Goal: Check status: Check status

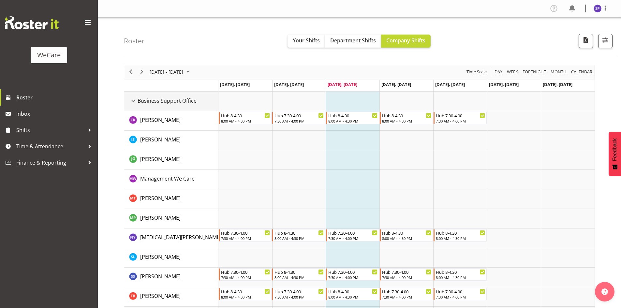
click at [131, 98] on div "Business Support Office resource" at bounding box center [133, 101] width 8 height 8
click at [132, 99] on div "Business Support Office resource" at bounding box center [133, 101] width 8 height 8
click at [135, 100] on div "Business Support Office resource" at bounding box center [133, 101] width 8 height 8
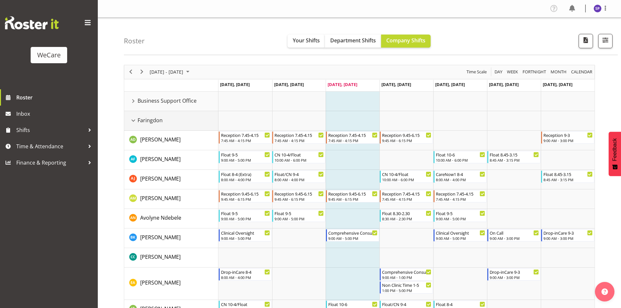
click at [134, 122] on div "Faringdon resource" at bounding box center [133, 120] width 8 height 8
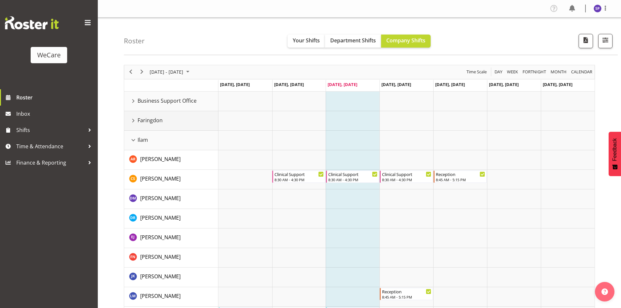
click at [134, 121] on div "Faringdon resource" at bounding box center [133, 120] width 8 height 8
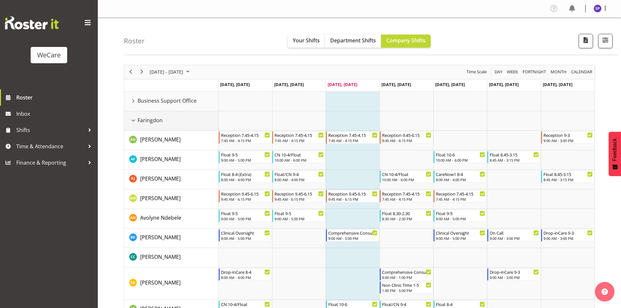
click at [134, 121] on div "Faringdon resource" at bounding box center [133, 120] width 8 height 8
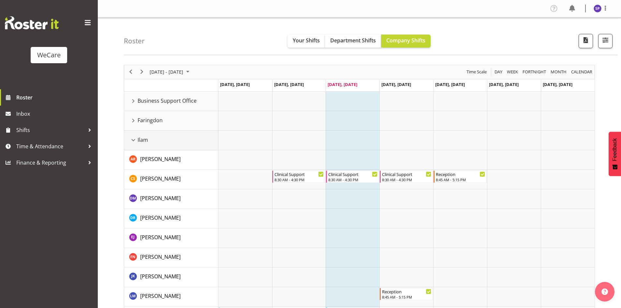
click at [134, 139] on div "Ilam resource" at bounding box center [133, 140] width 8 height 8
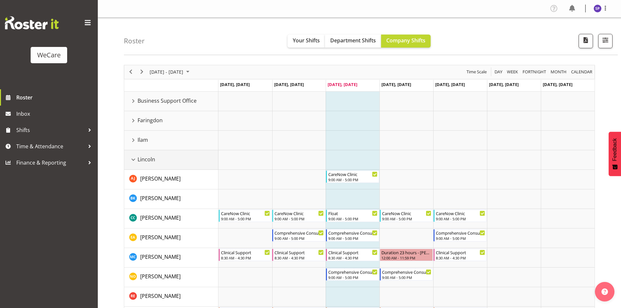
click at [134, 161] on div "Lincoln resource" at bounding box center [133, 159] width 8 height 8
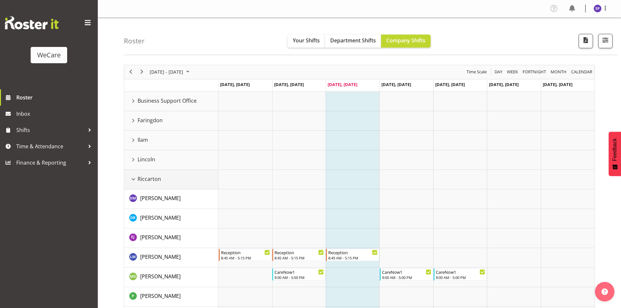
click at [130, 180] on div "Riccarton resource" at bounding box center [133, 179] width 8 height 8
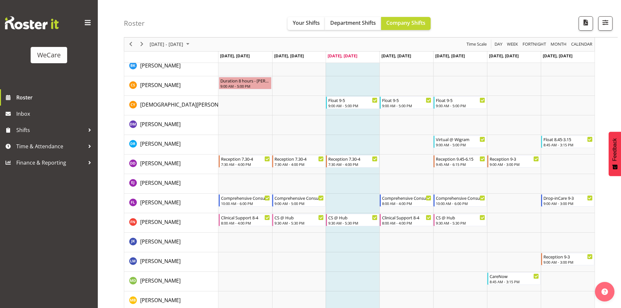
scroll to position [219, 0]
